Goal: Task Accomplishment & Management: Use online tool/utility

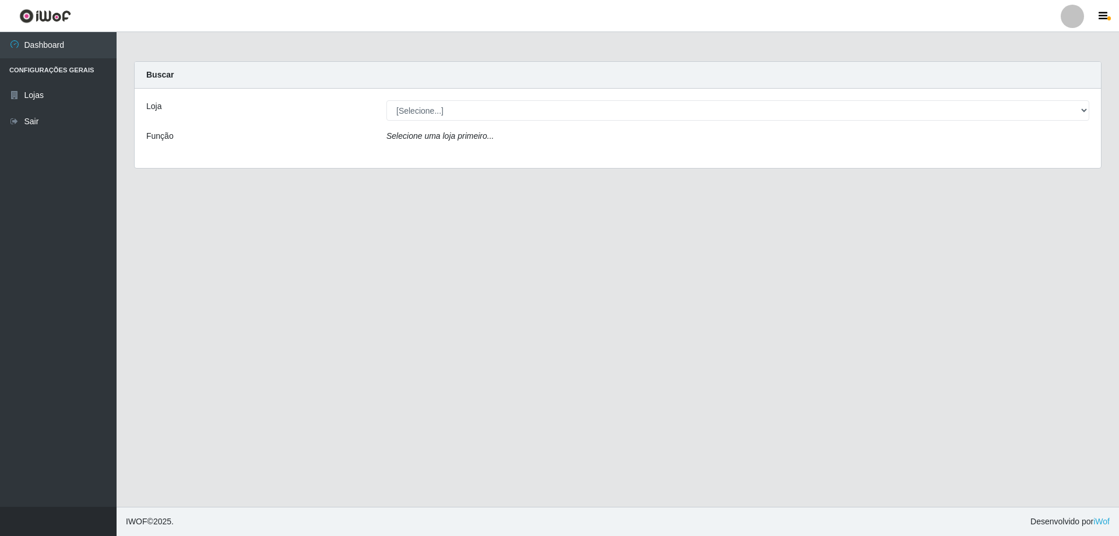
click at [230, 119] on div "Loja" at bounding box center [258, 110] width 240 height 20
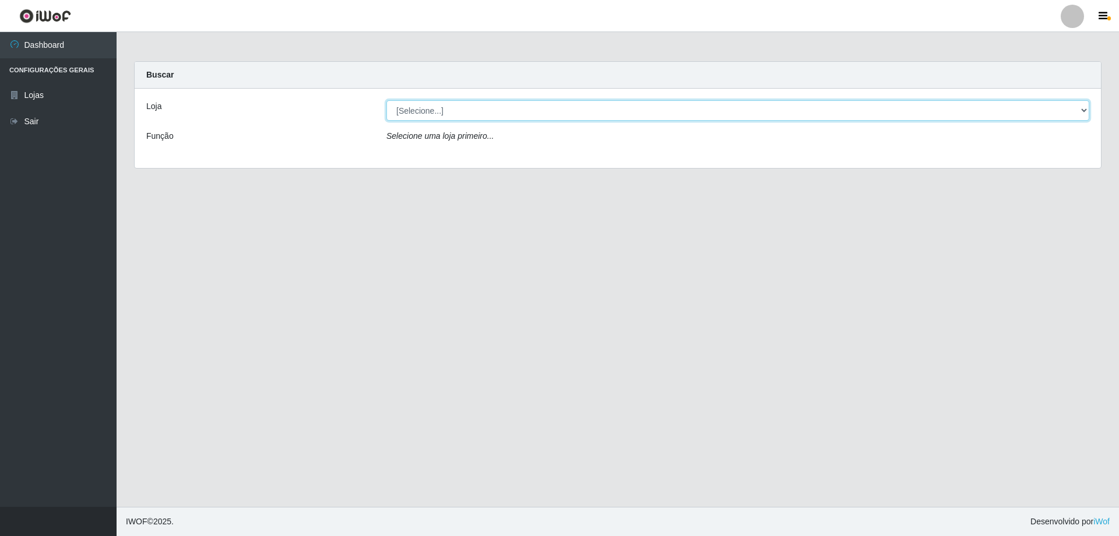
click at [481, 104] on select "[Selecione...] SuperShow Bis - Avenida 6 SuperShow [GEOGRAPHIC_DATA]" at bounding box center [737, 110] width 703 height 20
select select "60"
click at [386, 100] on select "[Selecione...] SuperShow Bis - Avenida 6 SuperShow [GEOGRAPHIC_DATA]" at bounding box center [737, 110] width 703 height 20
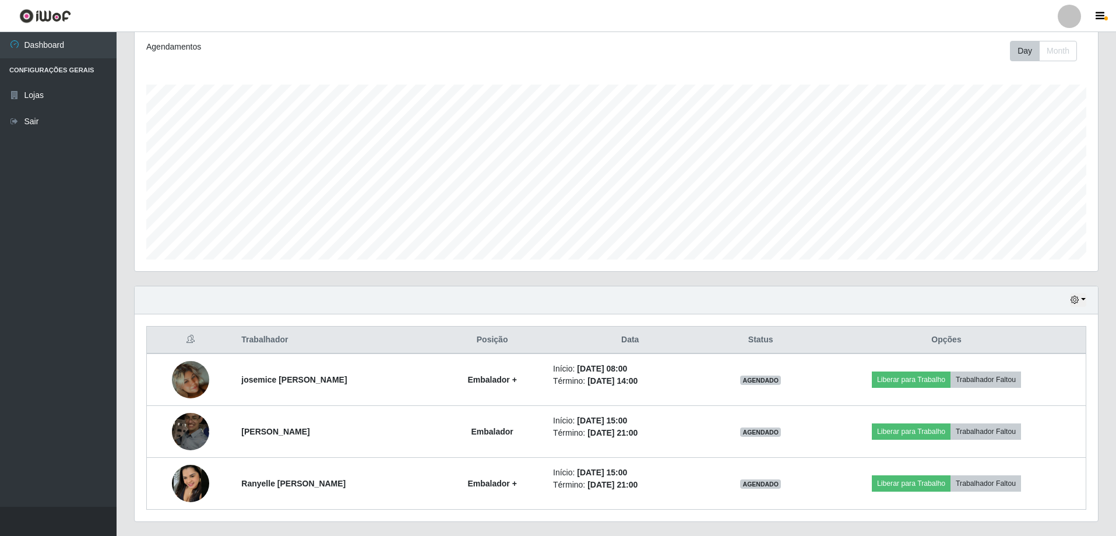
scroll to position [187, 0]
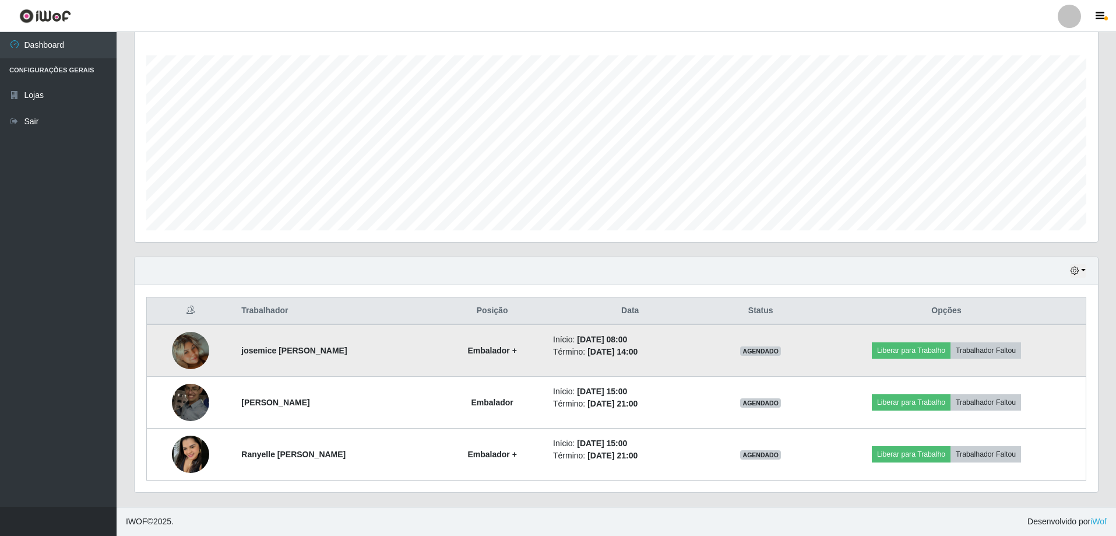
click at [234, 354] on td "josemice [PERSON_NAME]" at bounding box center [336, 350] width 204 height 52
click at [199, 354] on img at bounding box center [190, 350] width 37 height 66
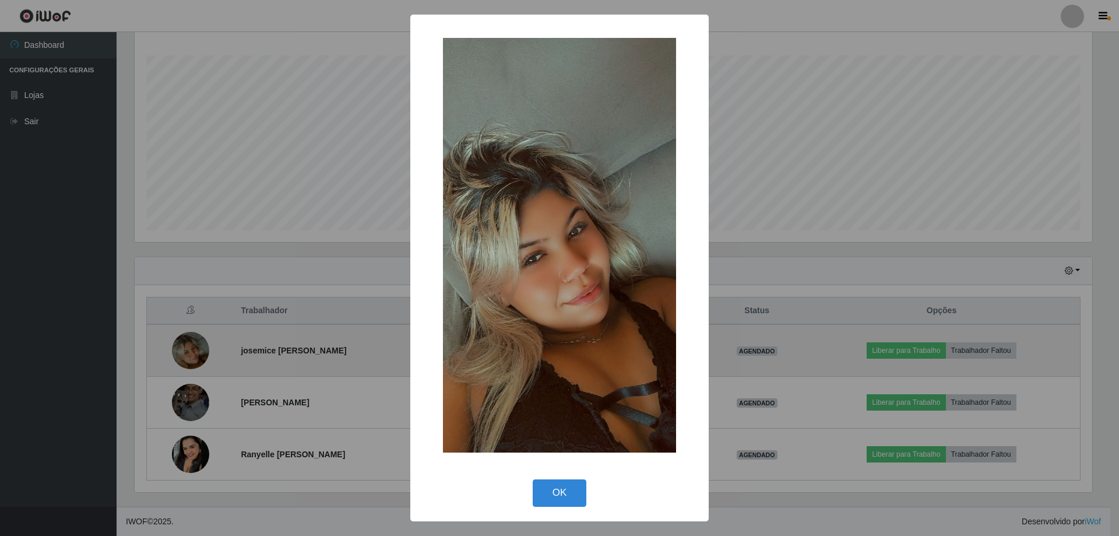
click at [199, 354] on div "× OK Cancel" at bounding box center [559, 268] width 1119 height 536
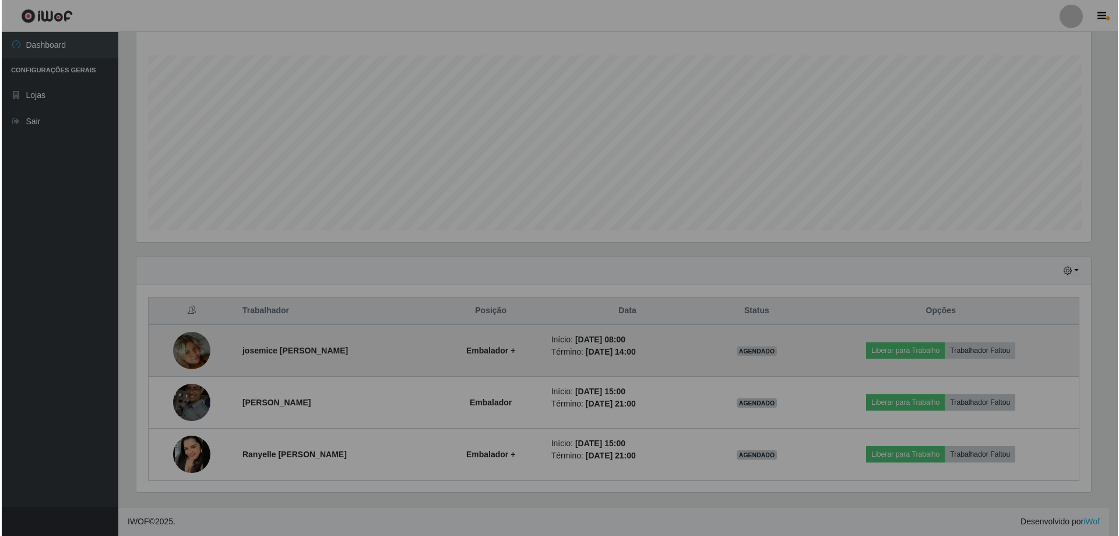
scroll to position [242, 963]
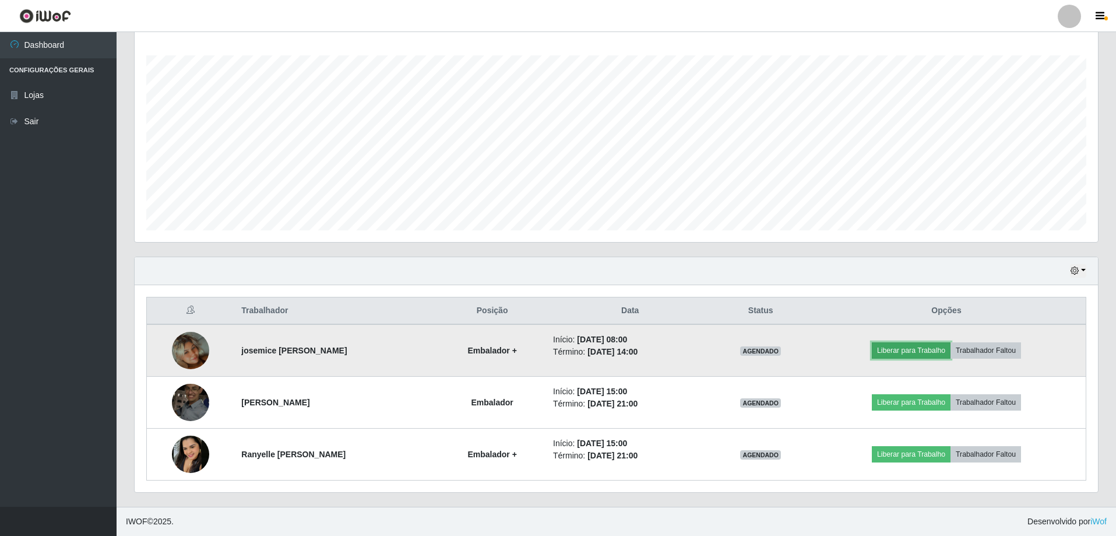
click at [928, 347] on button "Liberar para Trabalho" at bounding box center [911, 350] width 79 height 16
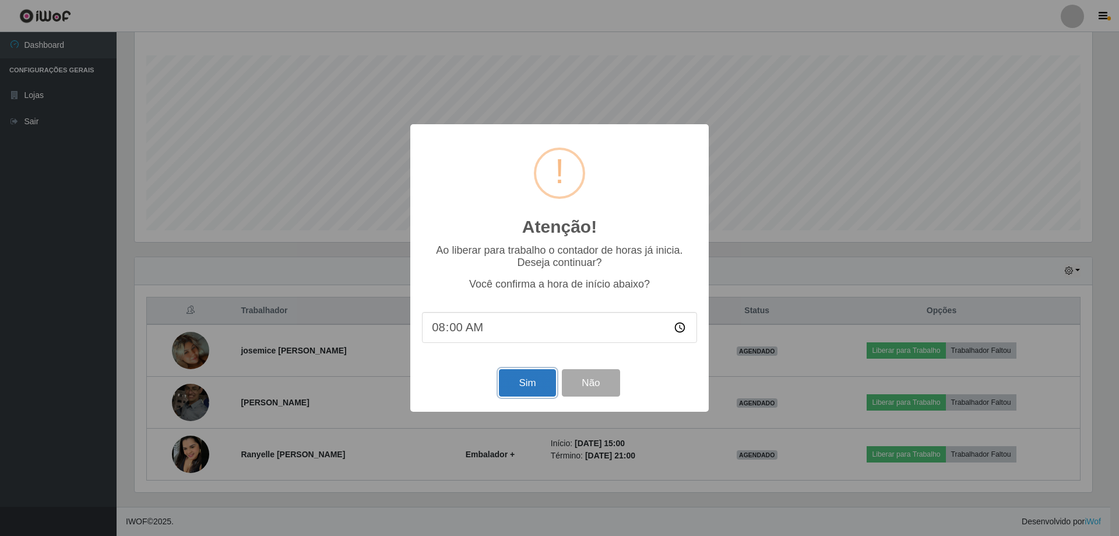
click at [518, 386] on button "Sim" at bounding box center [527, 382] width 57 height 27
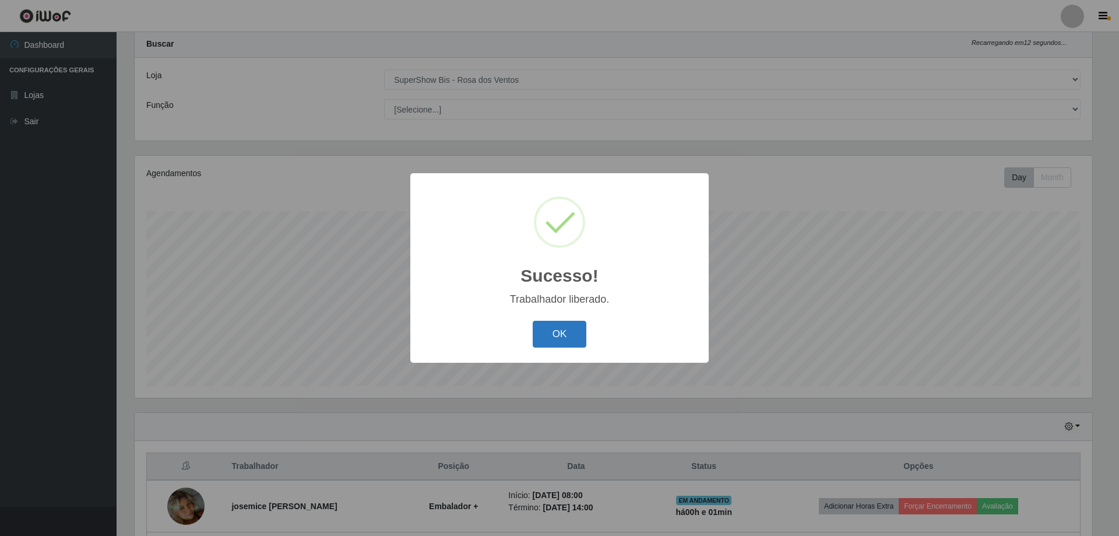
click at [545, 336] on button "OK" at bounding box center [560, 334] width 54 height 27
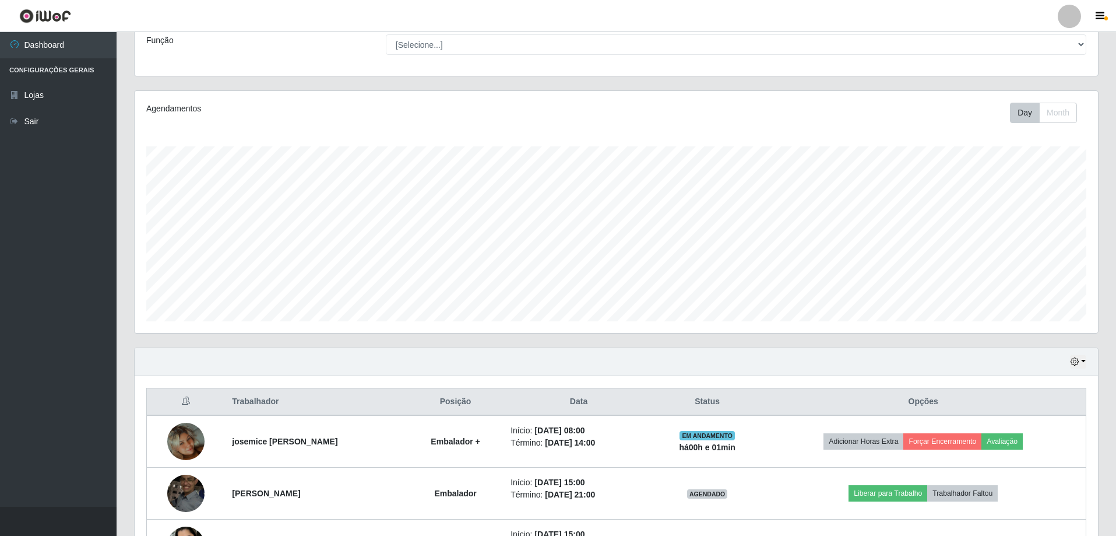
scroll to position [187, 0]
